Goal: Share content: Share content

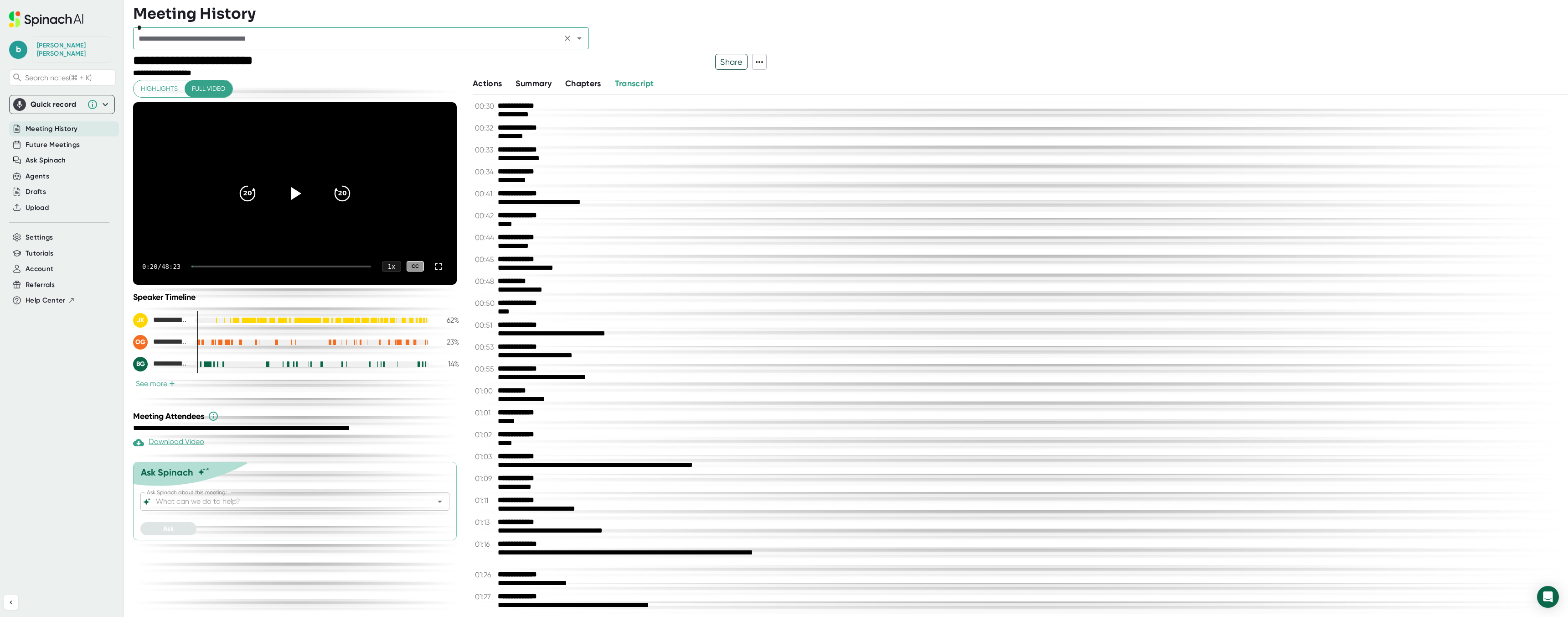
click at [217, 46] on div "*" at bounding box center [361, 38] width 456 height 22
click at [215, 23] on div at bounding box center [851, 25] width 1435 height 5
click at [215, 27] on div "*" at bounding box center [361, 38] width 456 height 22
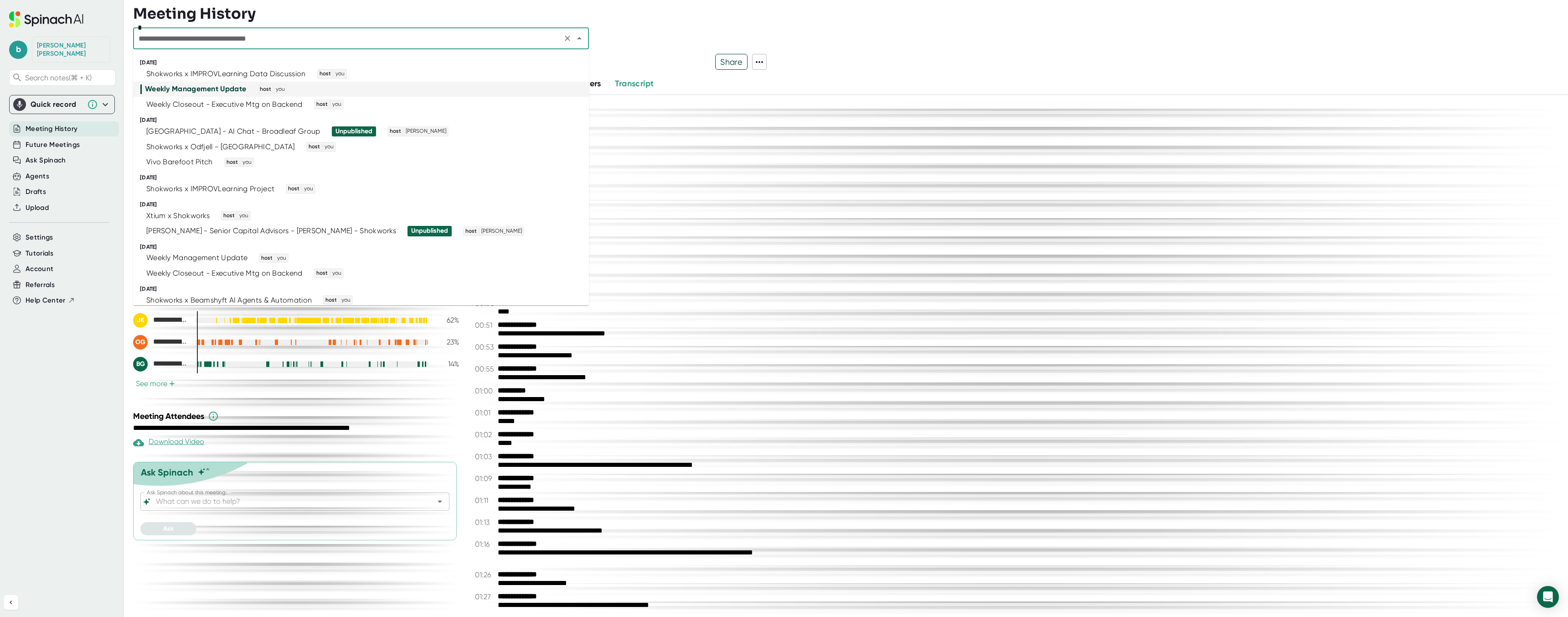
click at [213, 37] on input "text" at bounding box center [347, 38] width 423 height 13
click at [246, 102] on div "Weekly Closeout - Executive Mtg on Backend" at bounding box center [225, 105] width 156 height 9
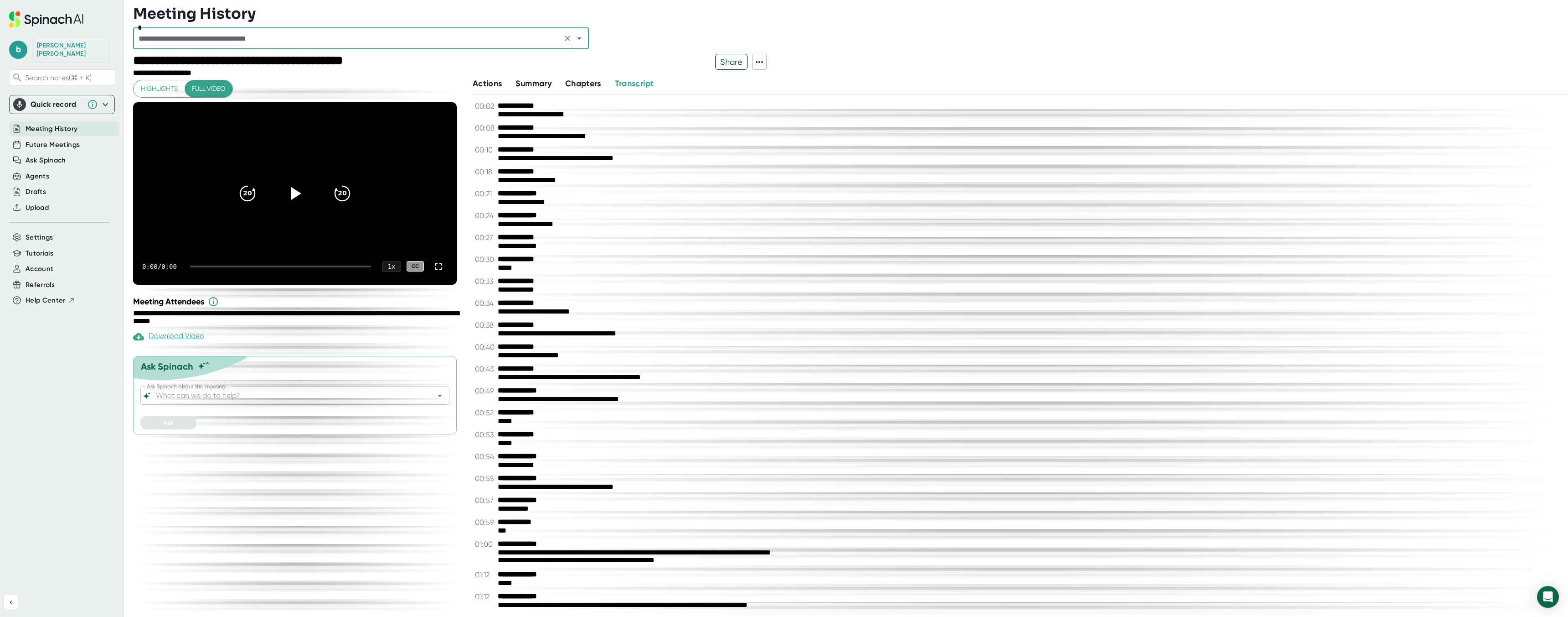
click at [726, 61] on span "Share" at bounding box center [732, 62] width 32 height 16
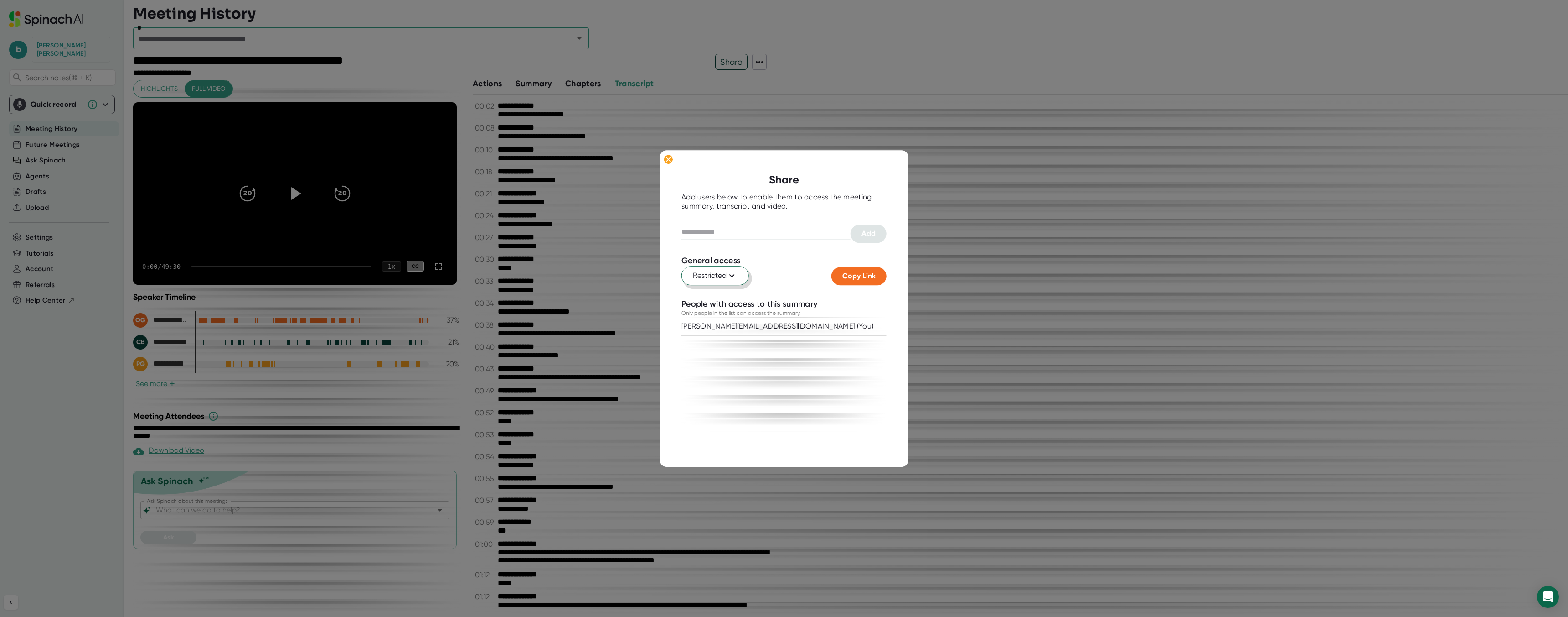
click at [734, 272] on icon at bounding box center [732, 275] width 11 height 11
click at [720, 226] on div at bounding box center [784, 308] width 1568 height 617
click at [698, 231] on input "text" at bounding box center [766, 232] width 169 height 14
click at [731, 272] on icon at bounding box center [732, 275] width 11 height 11
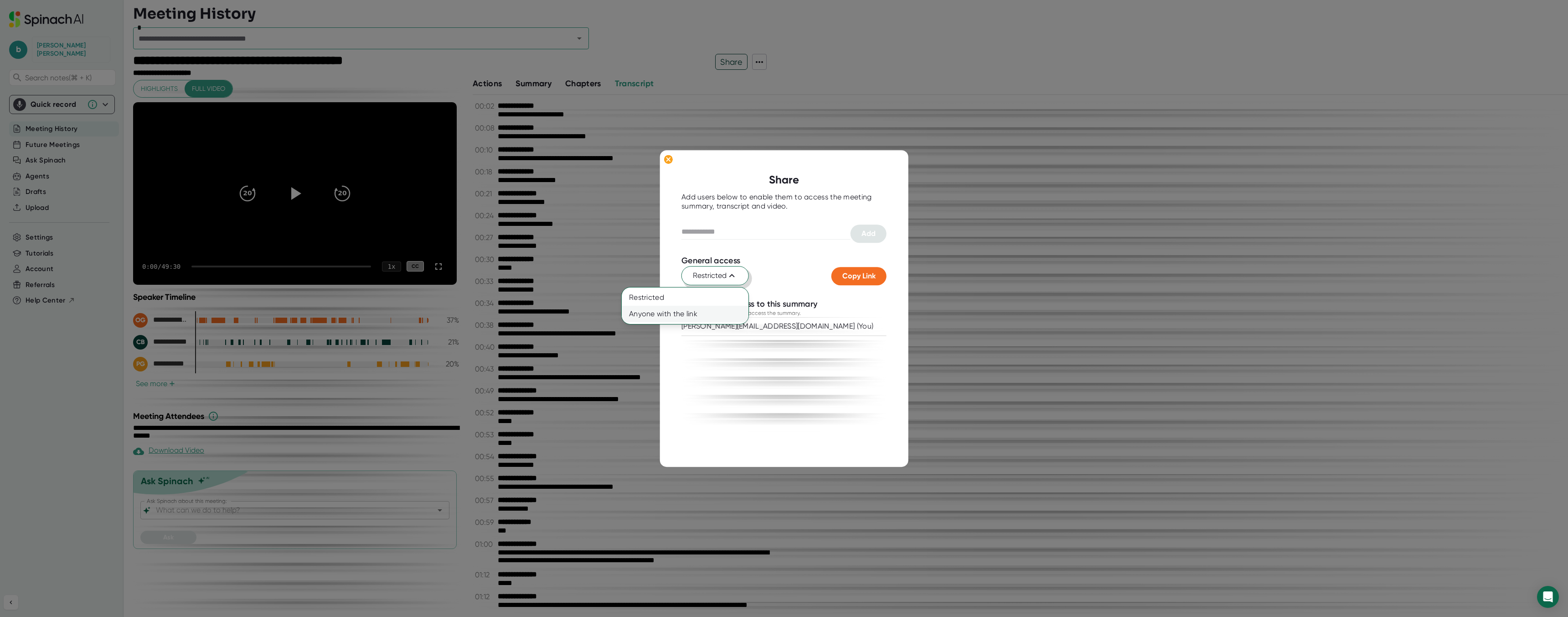
click at [688, 315] on div "Anyone with the link" at bounding box center [663, 314] width 82 height 17
click at [858, 278] on span "Copy Link" at bounding box center [859, 276] width 33 height 9
